Goal: Information Seeking & Learning: Check status

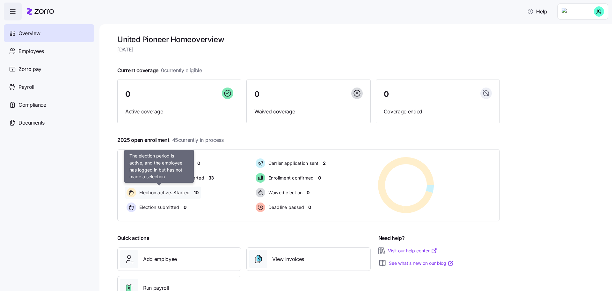
click at [177, 193] on span "Election active: Started" at bounding box center [163, 192] width 52 height 6
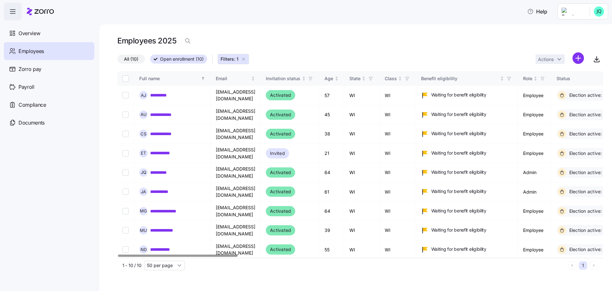
click at [131, 254] on div at bounding box center [177, 255] width 119 height 2
click at [36, 32] on span "Overview" at bounding box center [30, 33] width 22 height 8
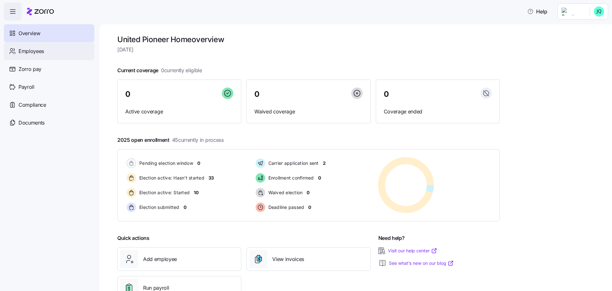
click at [30, 55] on span "Employees" at bounding box center [32, 51] width 26 height 8
click at [35, 50] on span "Employees" at bounding box center [32, 51] width 26 height 8
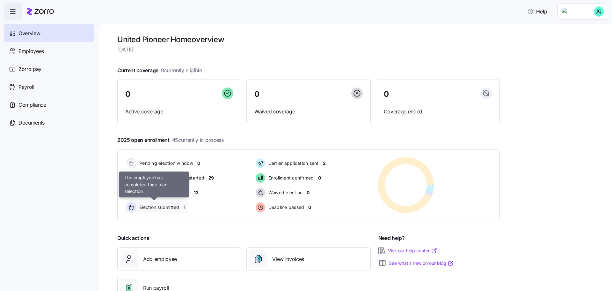
click at [163, 208] on span "Election submitted" at bounding box center [158, 207] width 42 height 6
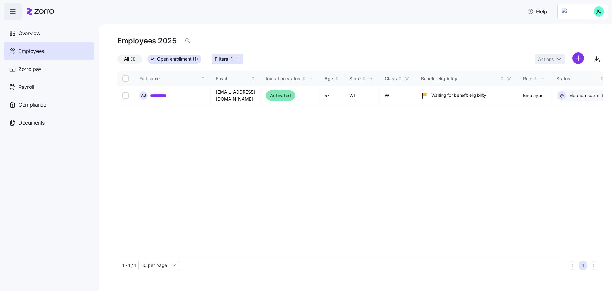
click at [40, 49] on span "Employees" at bounding box center [32, 51] width 26 height 8
click at [33, 51] on span "Employees" at bounding box center [32, 51] width 26 height 8
click at [32, 34] on span "Overview" at bounding box center [30, 33] width 22 height 8
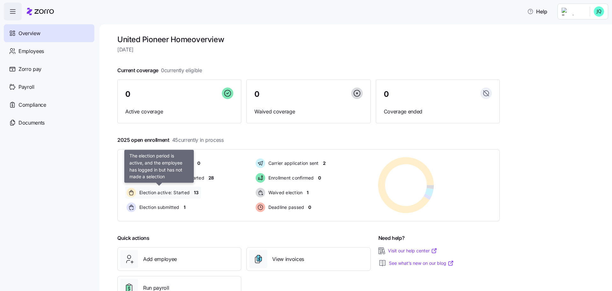
click at [166, 192] on span "Election active: Started" at bounding box center [163, 192] width 52 height 6
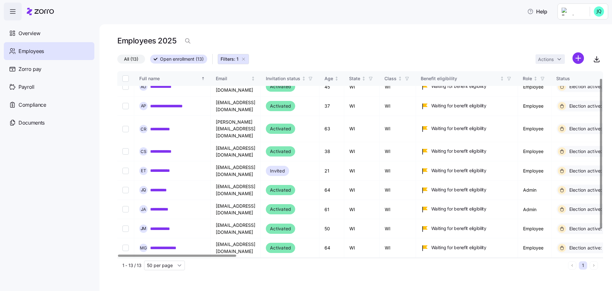
scroll to position [3, 0]
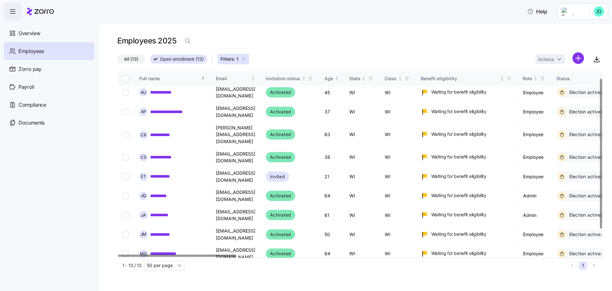
click at [600, 87] on div at bounding box center [601, 154] width 2 height 150
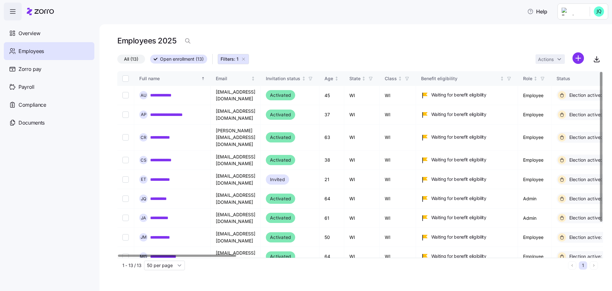
click at [603, 88] on div at bounding box center [602, 162] width 4 height 182
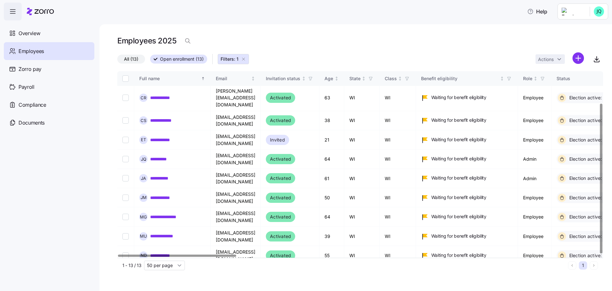
click at [600, 197] on div at bounding box center [601, 179] width 2 height 150
click at [175, 78] on div "Full name" at bounding box center [169, 78] width 61 height 7
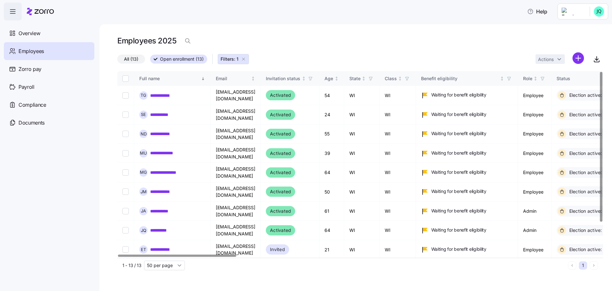
click at [157, 78] on div "Full name" at bounding box center [169, 78] width 61 height 7
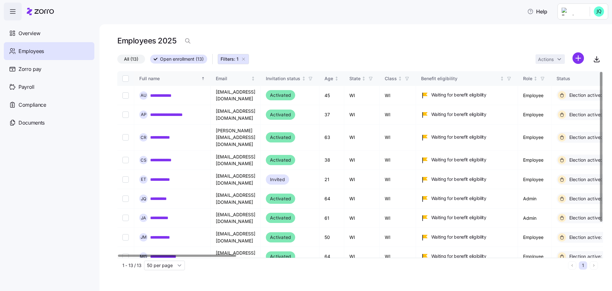
click at [157, 78] on div "Full name" at bounding box center [169, 78] width 61 height 7
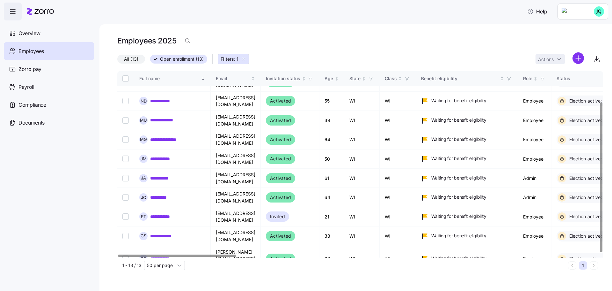
scroll to position [40, 0]
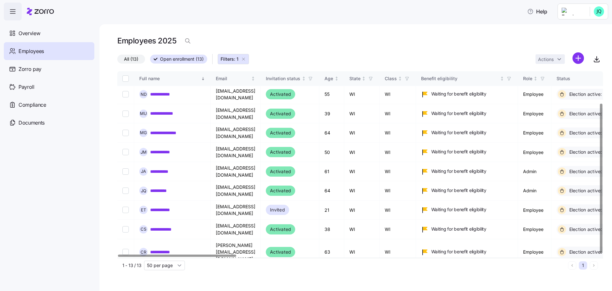
click at [601, 152] on div at bounding box center [601, 179] width 2 height 150
click at [31, 50] on span "Employees" at bounding box center [32, 51] width 26 height 8
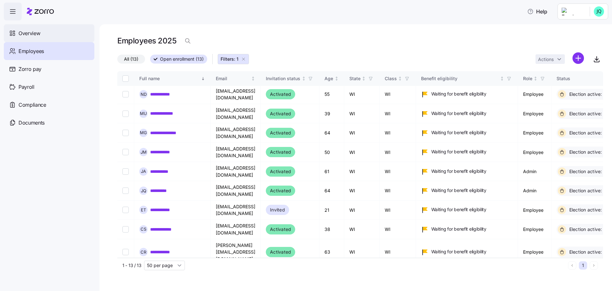
click at [32, 33] on span "Overview" at bounding box center [30, 33] width 22 height 8
click at [36, 34] on span "Overview" at bounding box center [30, 33] width 22 height 8
click at [33, 36] on span "Overview" at bounding box center [30, 33] width 22 height 8
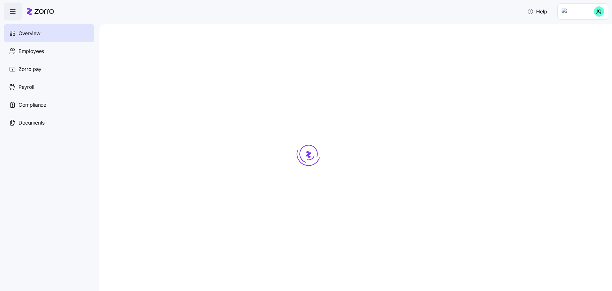
click at [30, 55] on span "Employees" at bounding box center [32, 51] width 26 height 8
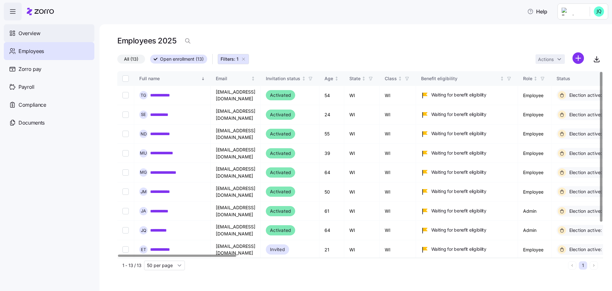
click at [34, 35] on span "Overview" at bounding box center [30, 33] width 22 height 8
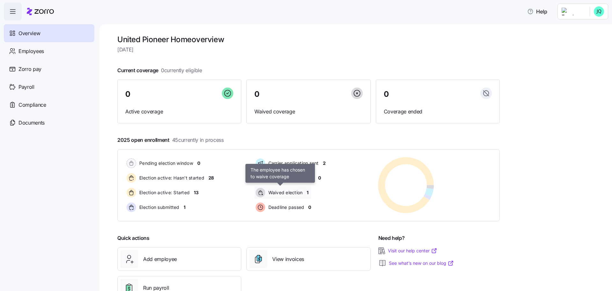
click at [284, 193] on span "Waived election" at bounding box center [285, 192] width 36 height 6
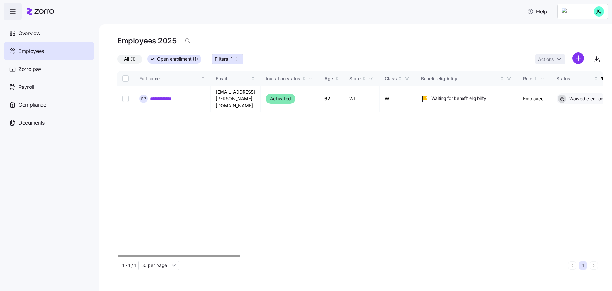
drag, startPoint x: 158, startPoint y: 144, endPoint x: 154, endPoint y: 138, distance: 6.9
click at [158, 144] on div "**********" at bounding box center [360, 164] width 486 height 186
click at [19, 47] on span "Employees" at bounding box center [32, 51] width 26 height 8
click at [24, 51] on span "Employees" at bounding box center [32, 51] width 26 height 8
click at [223, 130] on div "**********" at bounding box center [360, 164] width 486 height 186
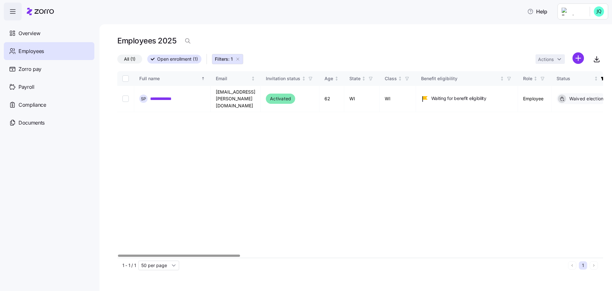
click at [37, 53] on span "Employees" at bounding box center [32, 51] width 26 height 8
click at [346, 157] on div "**********" at bounding box center [360, 164] width 486 height 186
click at [25, 49] on span "Employees" at bounding box center [32, 51] width 26 height 8
click at [245, 121] on div "**********" at bounding box center [360, 164] width 486 height 186
drag, startPoint x: 29, startPoint y: 54, endPoint x: 27, endPoint y: 48, distance: 6.1
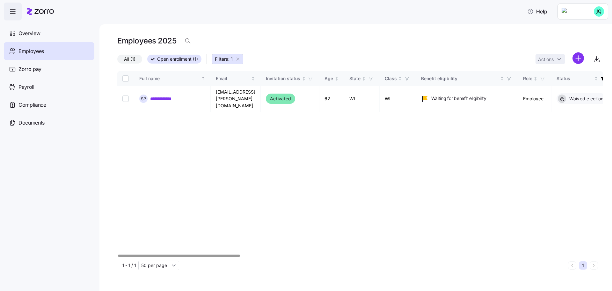
click at [29, 54] on span "Employees" at bounding box center [32, 51] width 26 height 8
click at [179, 130] on div "**********" at bounding box center [360, 164] width 486 height 186
click at [29, 34] on span "Overview" at bounding box center [30, 33] width 22 height 8
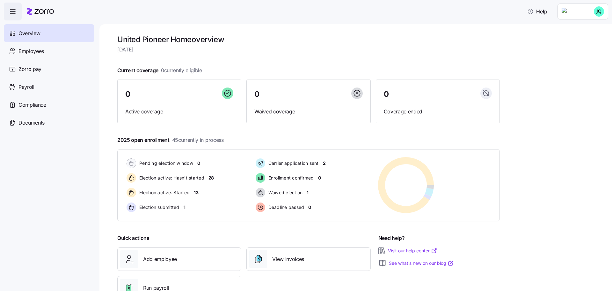
drag, startPoint x: 591, startPoint y: 120, endPoint x: 599, endPoint y: 117, distance: 8.3
click at [592, 119] on div "United Pioneer Home overview [DATE] Current coverage 0 currently eligible 0 Act…" at bounding box center [356, 157] width 513 height 266
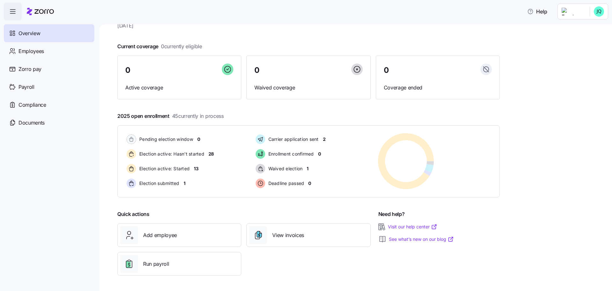
click at [542, 212] on div "United Pioneer Home overview [DATE] Current coverage 0 currently eligible 0 Act…" at bounding box center [356, 157] width 513 height 266
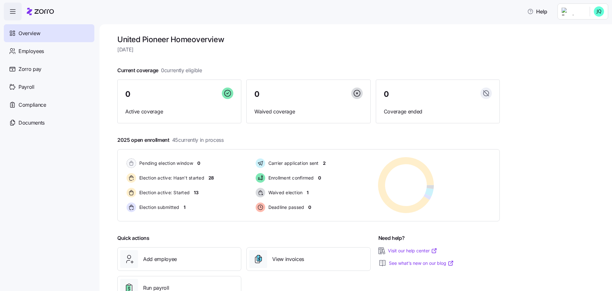
click at [589, 54] on div "United Pioneer Home overview [DATE] Current coverage 0 currently eligible 0 Act…" at bounding box center [356, 157] width 513 height 266
